Goal: Browse casually: Explore the website without a specific task or goal

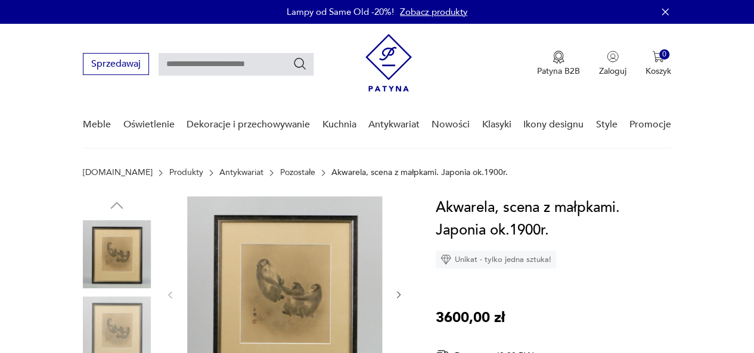
click at [326, 262] on img at bounding box center [284, 294] width 195 height 195
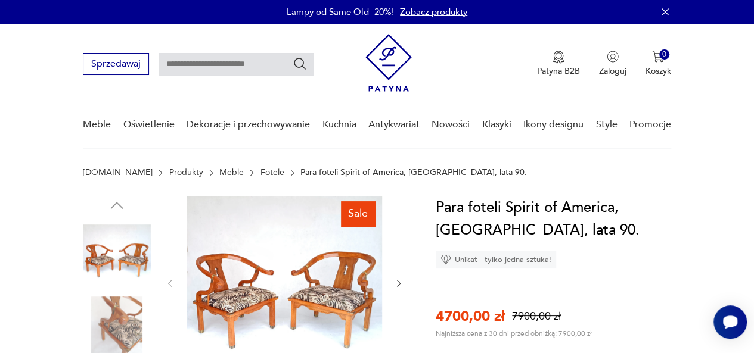
click at [342, 282] on img at bounding box center [284, 283] width 195 height 172
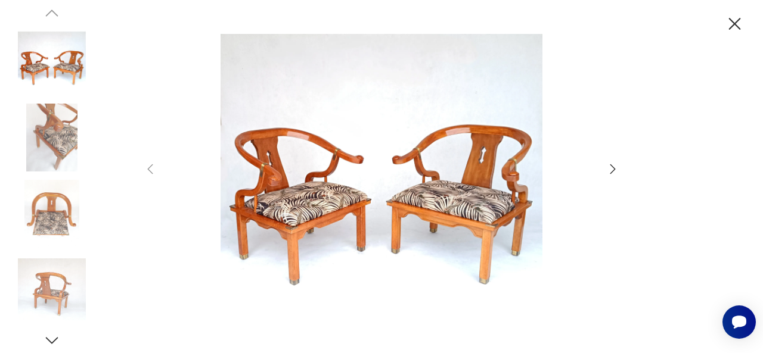
click at [611, 169] on icon "button" at bounding box center [612, 169] width 14 height 14
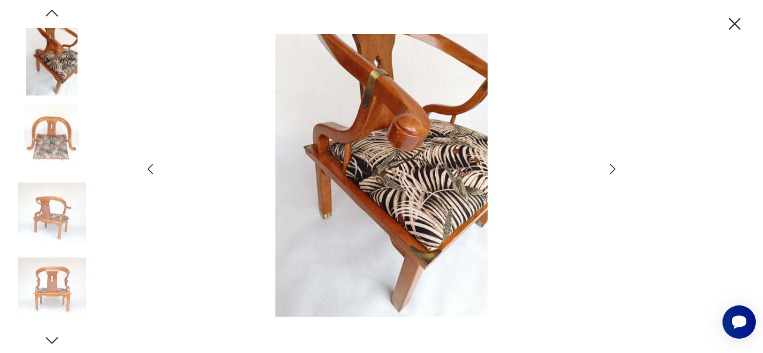
click at [611, 169] on icon "button" at bounding box center [612, 169] width 14 height 14
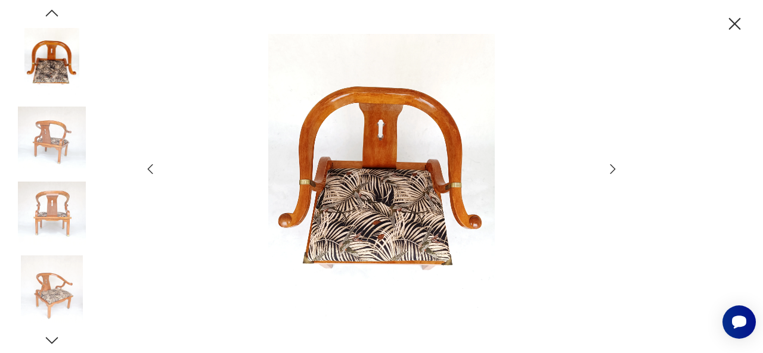
click at [611, 169] on icon "button" at bounding box center [612, 169] width 14 height 14
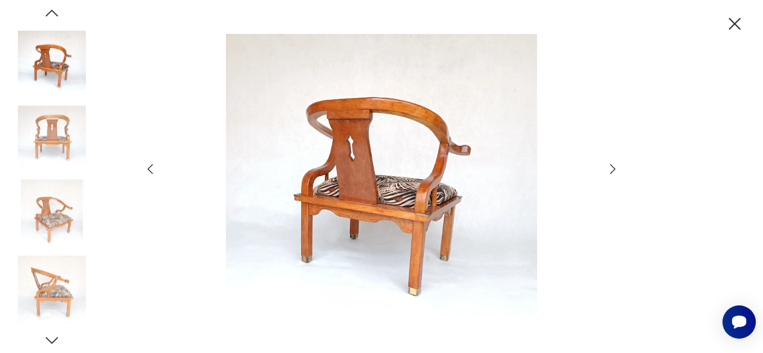
click at [611, 169] on icon "button" at bounding box center [612, 169] width 14 height 14
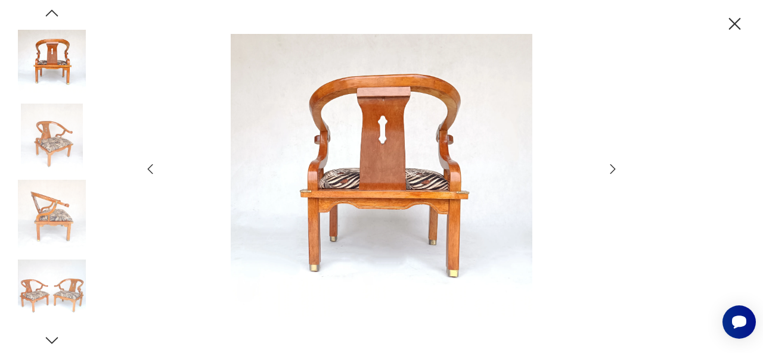
click at [611, 169] on icon "button" at bounding box center [612, 169] width 14 height 14
